Goal: Transaction & Acquisition: Book appointment/travel/reservation

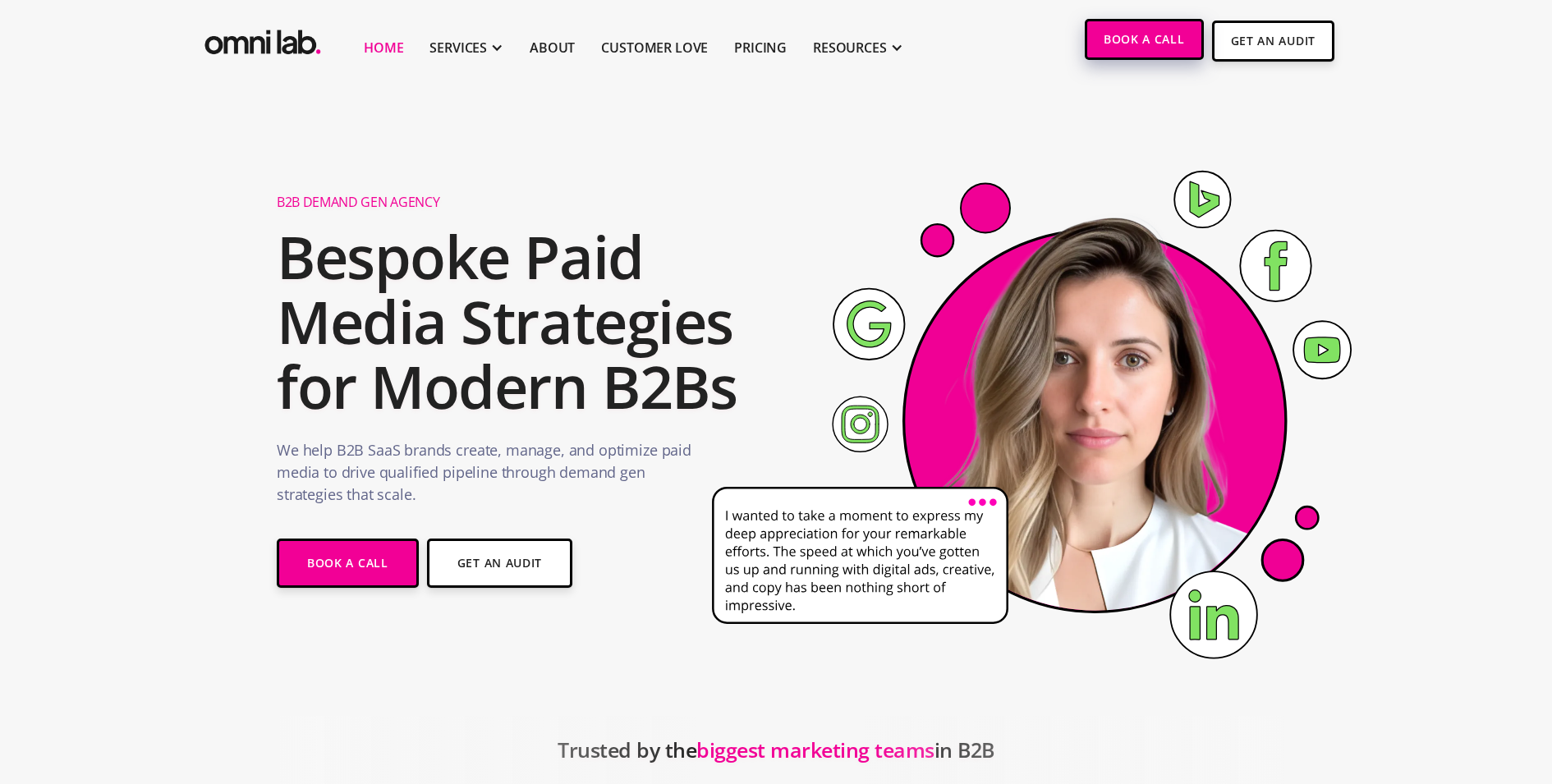
click at [1145, 48] on link "Book a Call" at bounding box center [1144, 39] width 119 height 41
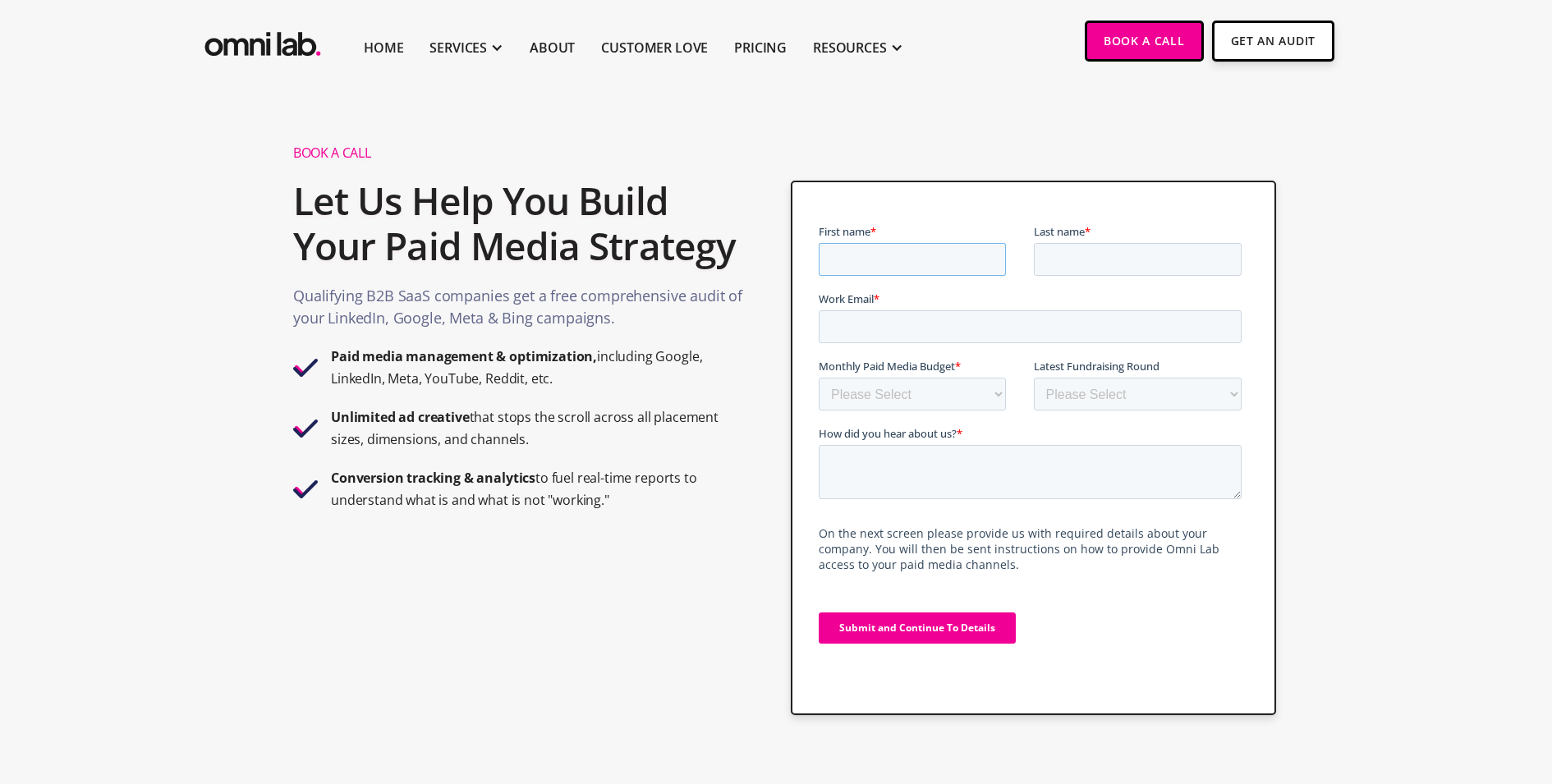
click at [895, 246] on input "First name *" at bounding box center [911, 259] width 187 height 33
type input "Jonathan"
type input "Bland"
type input "jonathan@omnilabconsulting.com"
click at [900, 390] on select "Please Select $0 - $5,0000 $5,000 - $10,000 $10,000 - $25,000 $25,000 - $50,000…" at bounding box center [911, 394] width 187 height 33
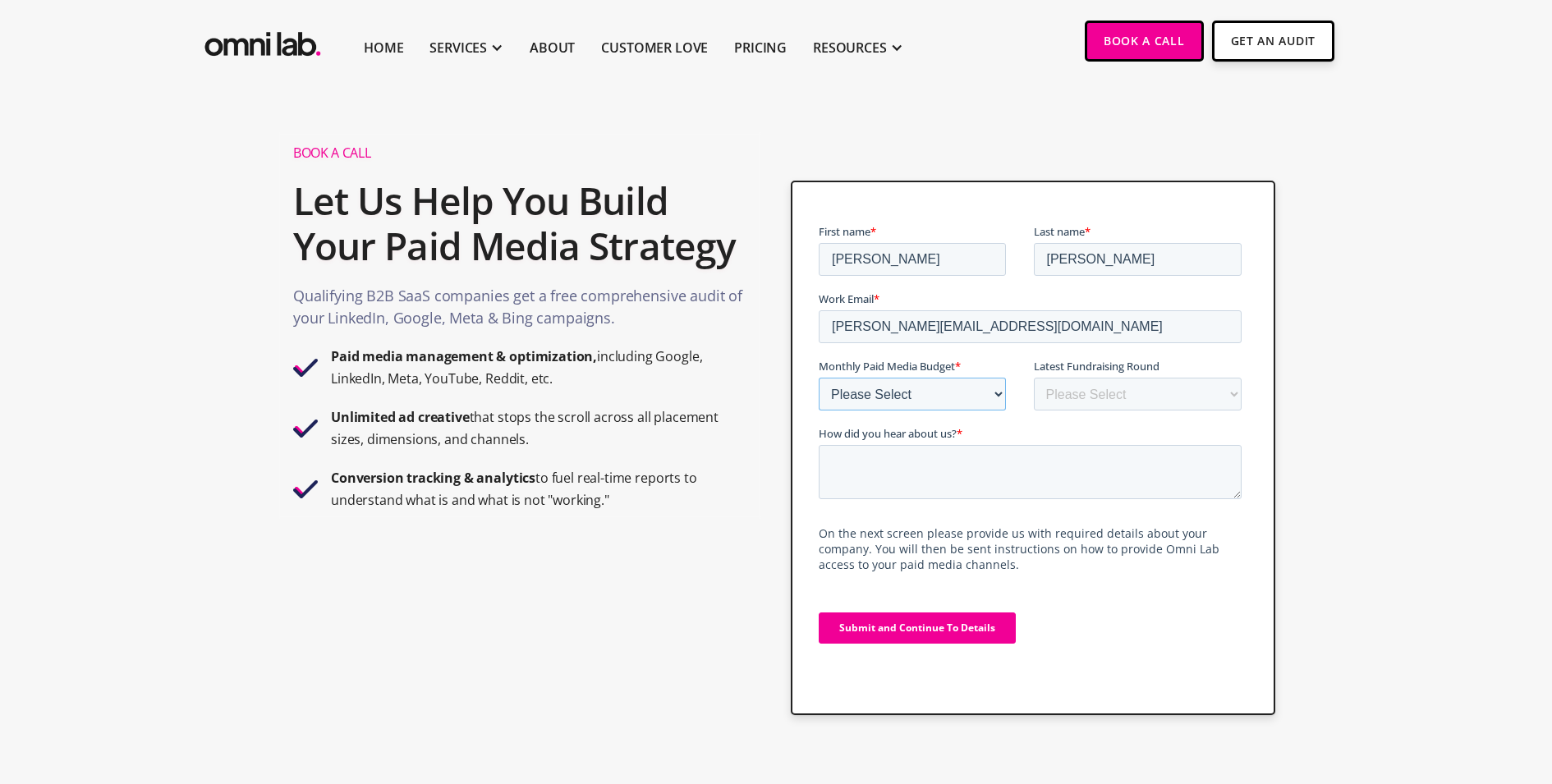
select select "5000-10000"
click at [817, 378] on select "Please Select $0 - $5,0000 $5,000 - $10,000 $10,000 - $25,000 $25,000 - $50,000…" at bounding box center [911, 394] width 187 height 33
click at [1077, 382] on select "Please Select Bootstrapped Seed Series A Series B Series C Series D +" at bounding box center [1136, 394] width 208 height 33
select select "seed"
click at [1032, 378] on select "Please Select Bootstrapped Seed Series A Series B Series C Series D +" at bounding box center [1136, 394] width 208 height 33
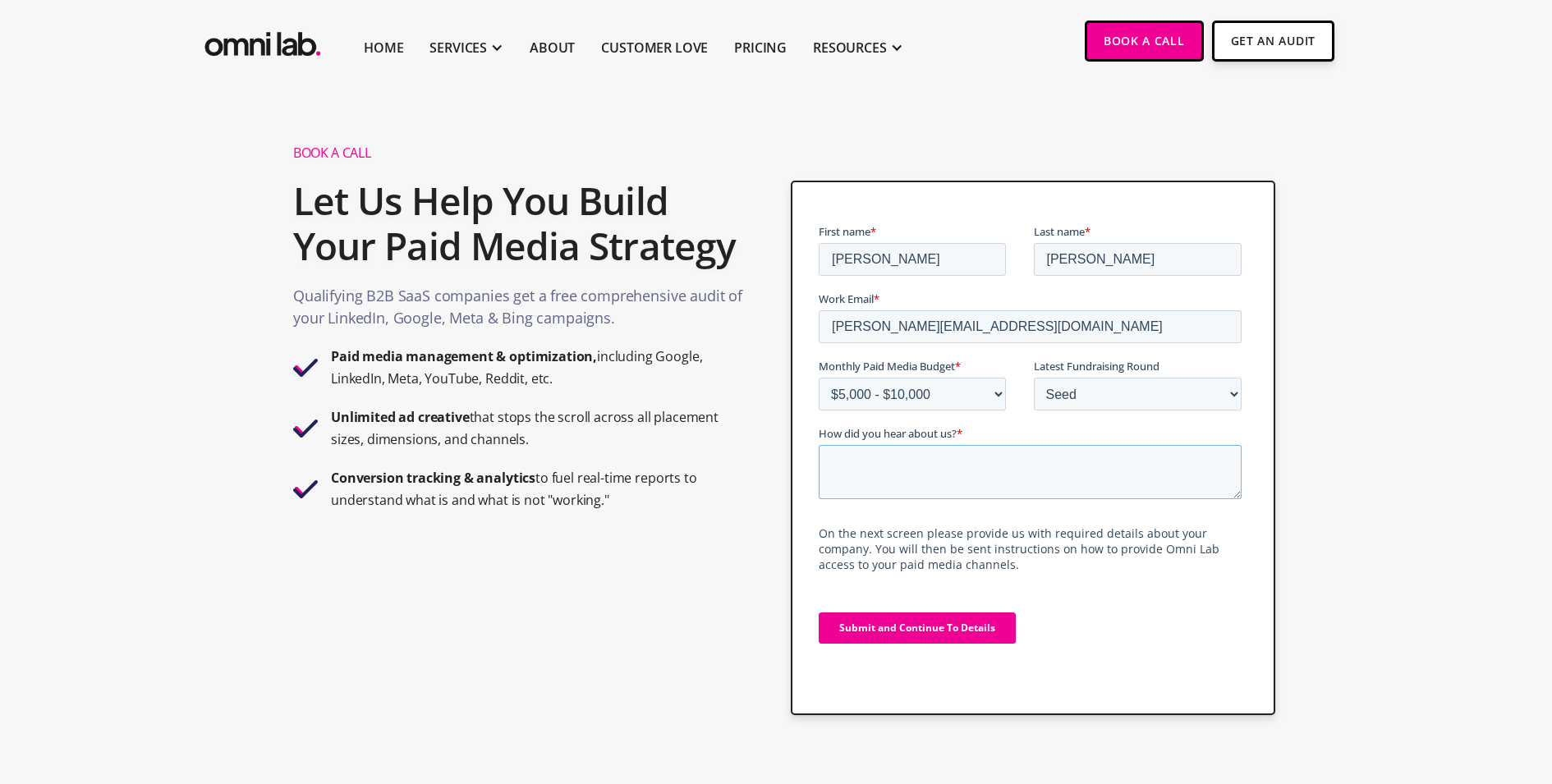
click at [969, 479] on textarea "How did you hear about us? *" at bounding box center [1029, 472] width 422 height 54
type textarea "TEST"
click at [927, 623] on input "Submit and Continue To Details" at bounding box center [915, 628] width 197 height 31
